Goal: Transaction & Acquisition: Book appointment/travel/reservation

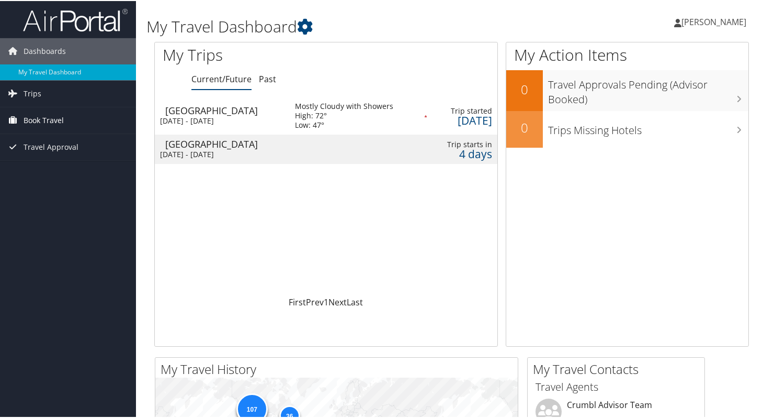
click at [54, 122] on span "Book Travel" at bounding box center [44, 119] width 40 height 26
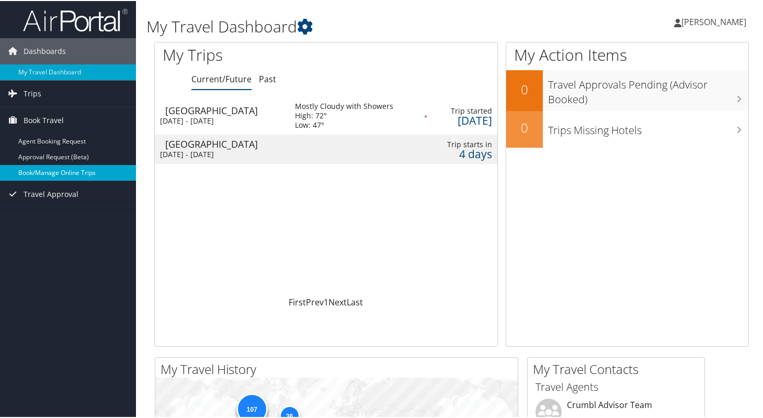
click at [53, 171] on link "Book/Manage Online Trips" at bounding box center [68, 172] width 136 height 16
